Goal: Navigation & Orientation: Find specific page/section

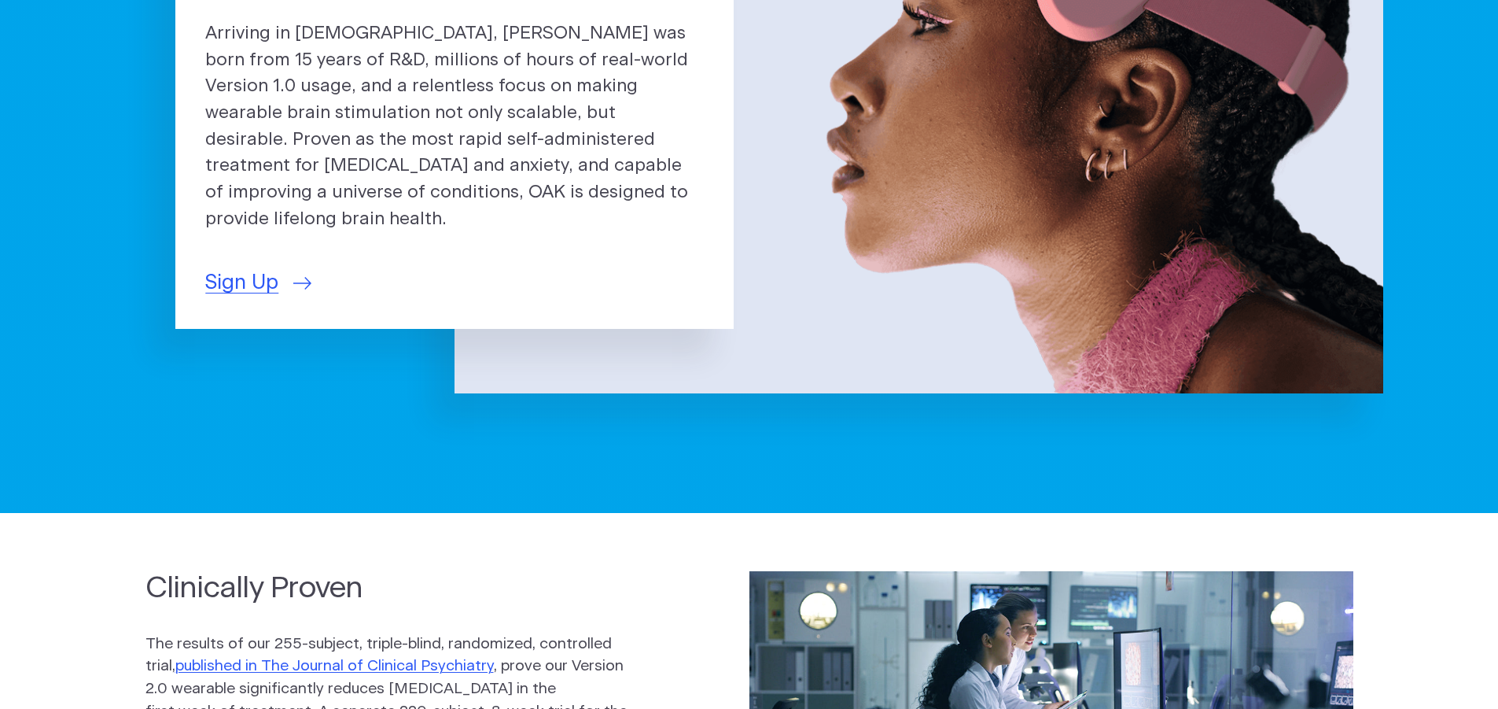
scroll to position [157, 0]
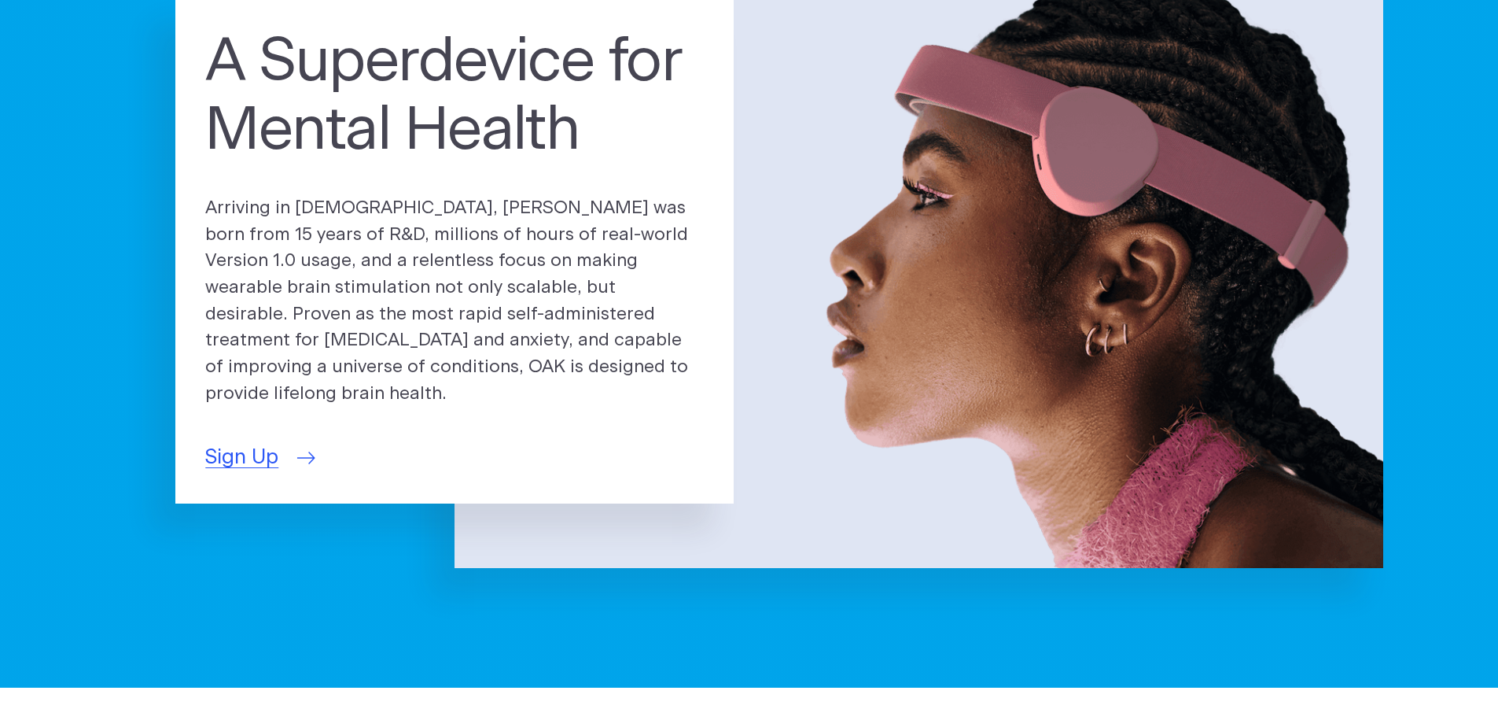
click at [263, 444] on span "Sign Up" at bounding box center [241, 457] width 73 height 31
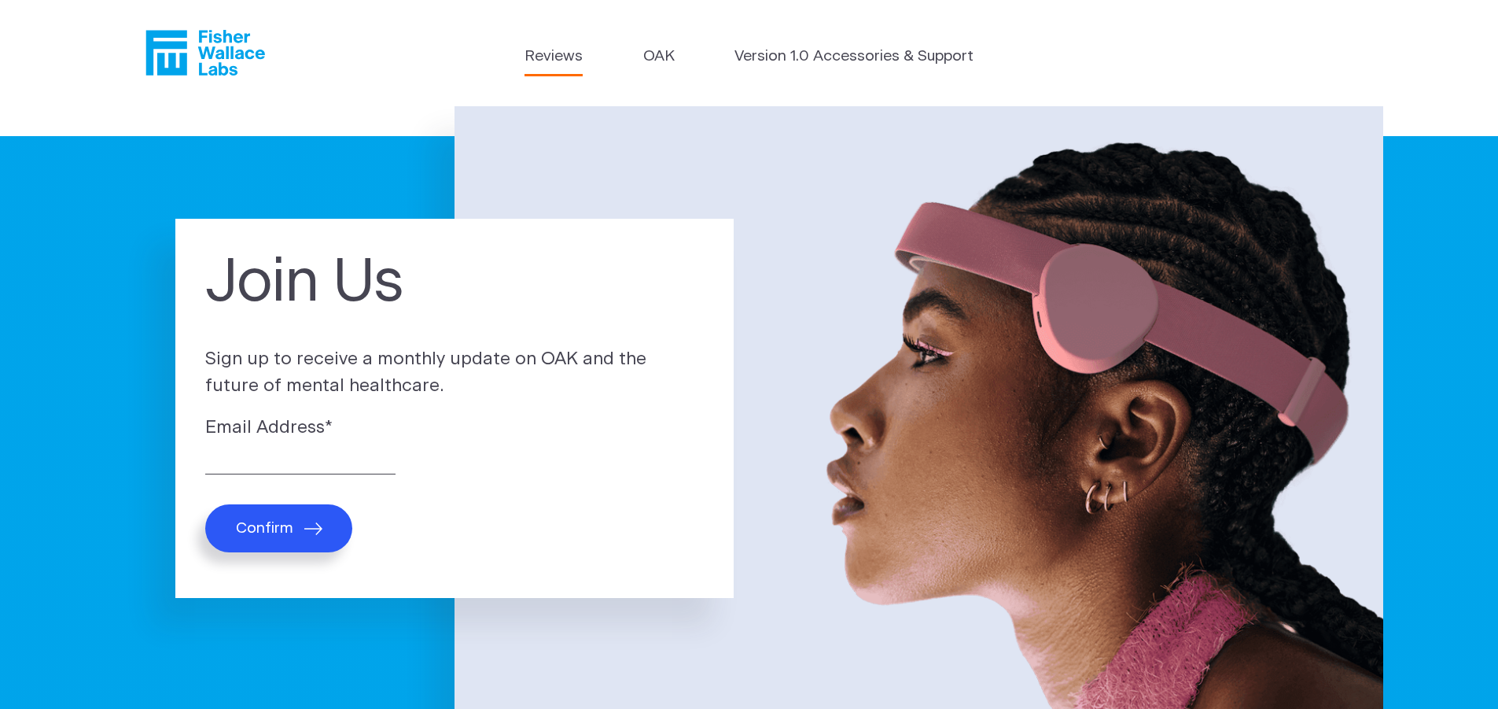
click at [554, 54] on link "Reviews" at bounding box center [554, 57] width 58 height 23
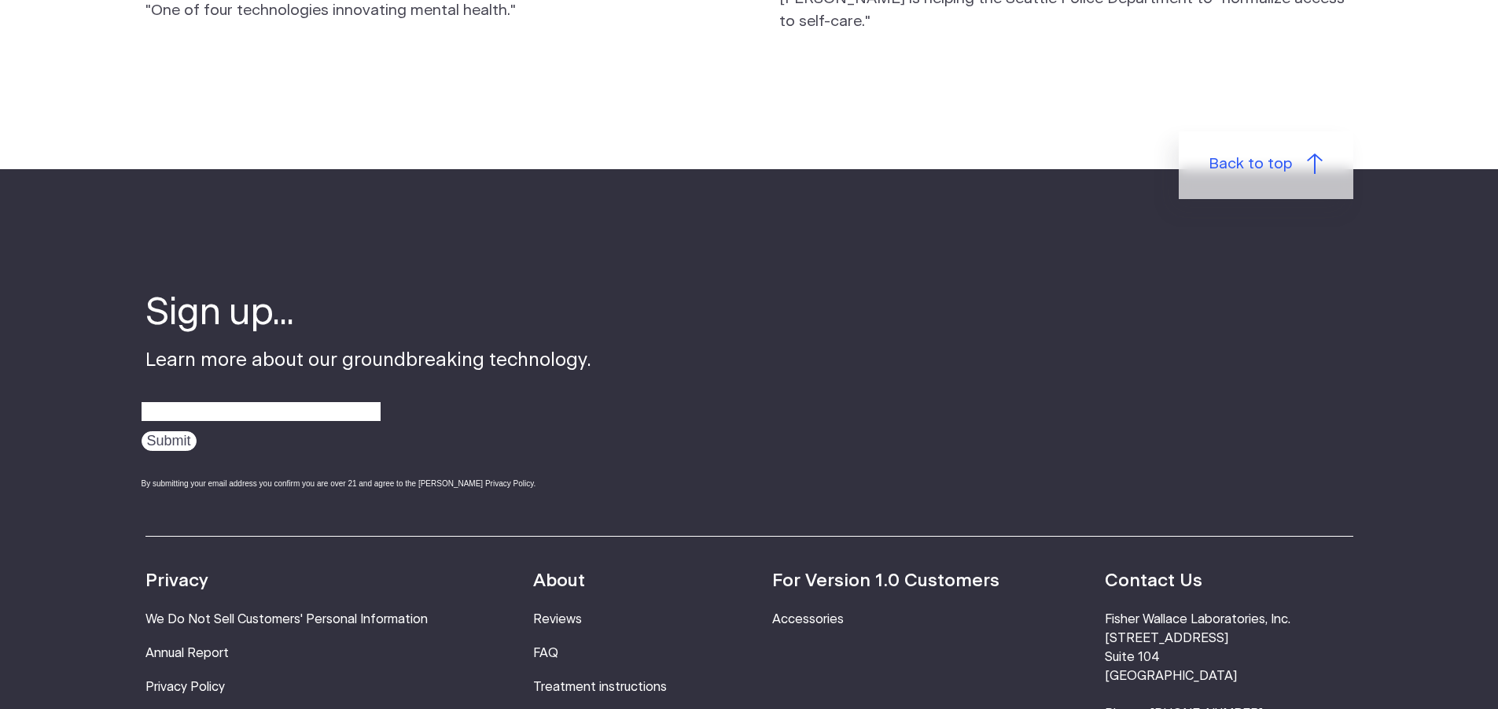
scroll to position [1887, 0]
